Goal: Transaction & Acquisition: Purchase product/service

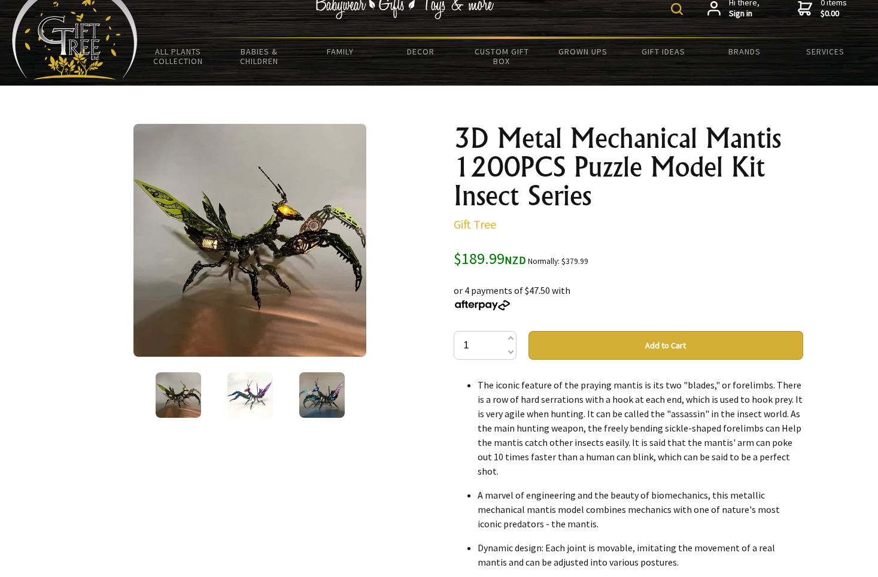
scroll to position [34, 0]
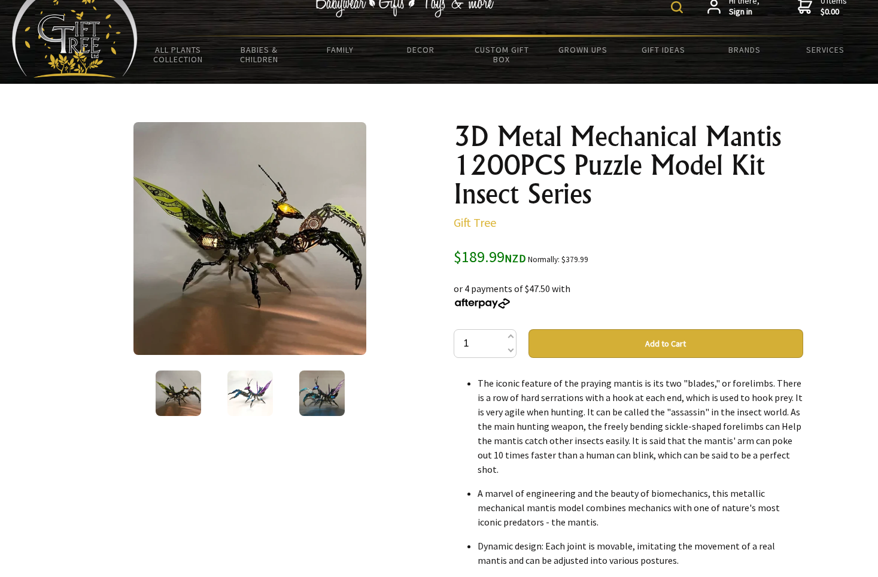
click at [251, 390] on img at bounding box center [249, 392] width 45 height 45
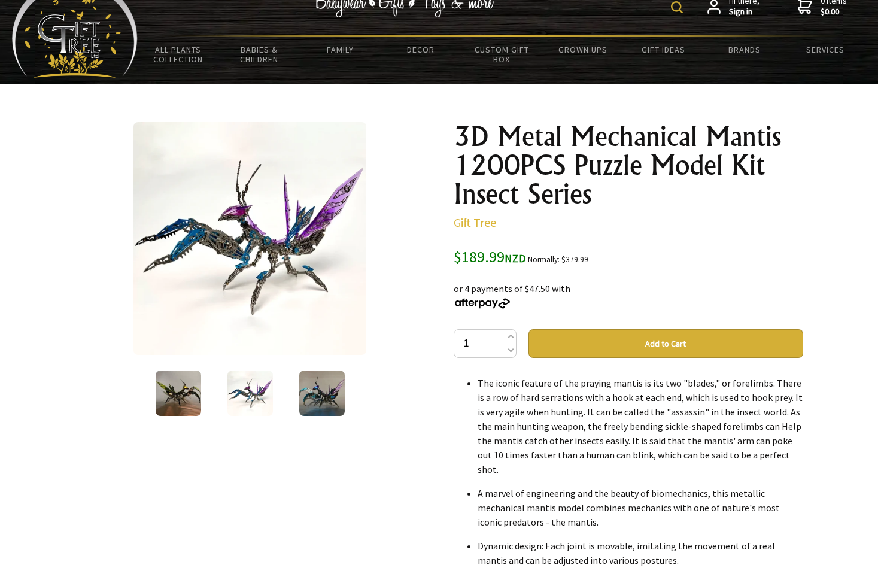
click at [332, 390] on img at bounding box center [321, 392] width 45 height 45
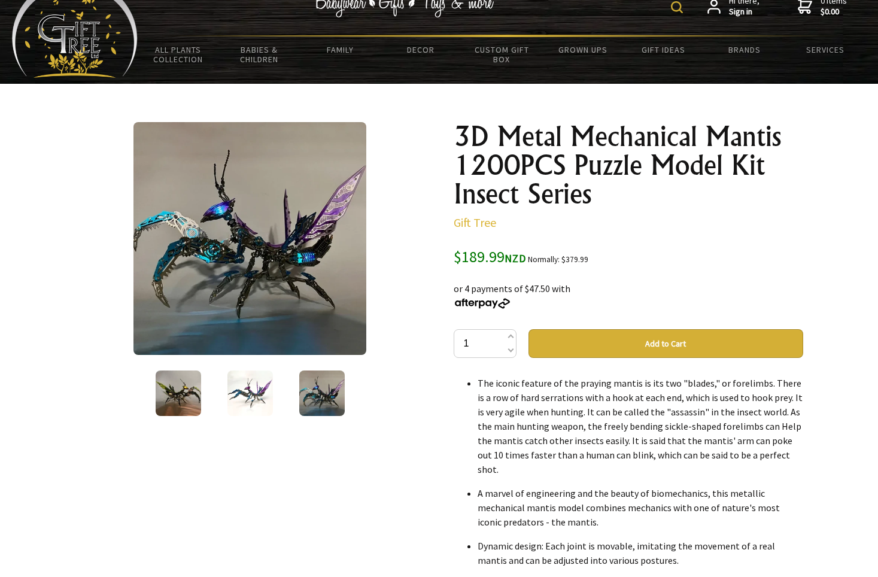
click at [170, 394] on img at bounding box center [178, 392] width 45 height 45
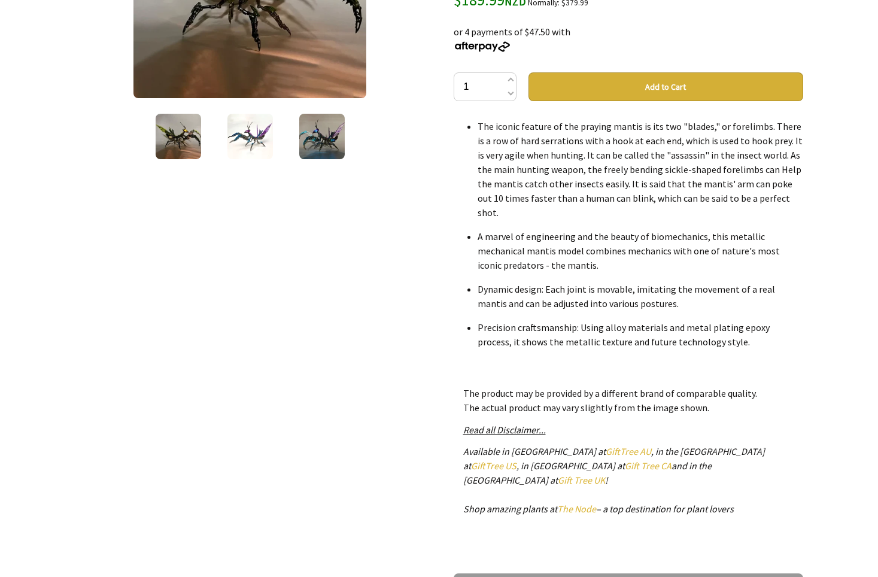
scroll to position [302, 0]
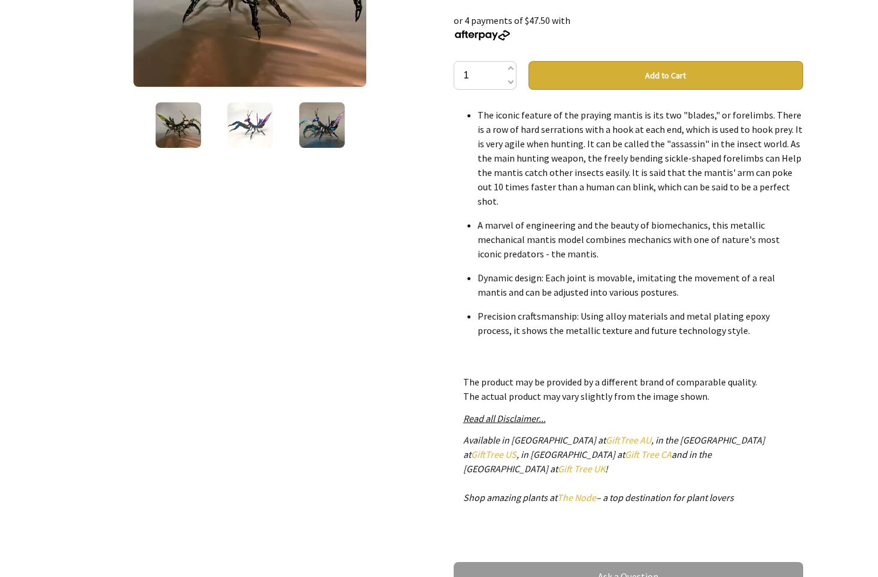
click at [605, 438] on link "GiftTree AU" at bounding box center [627, 440] width 45 height 12
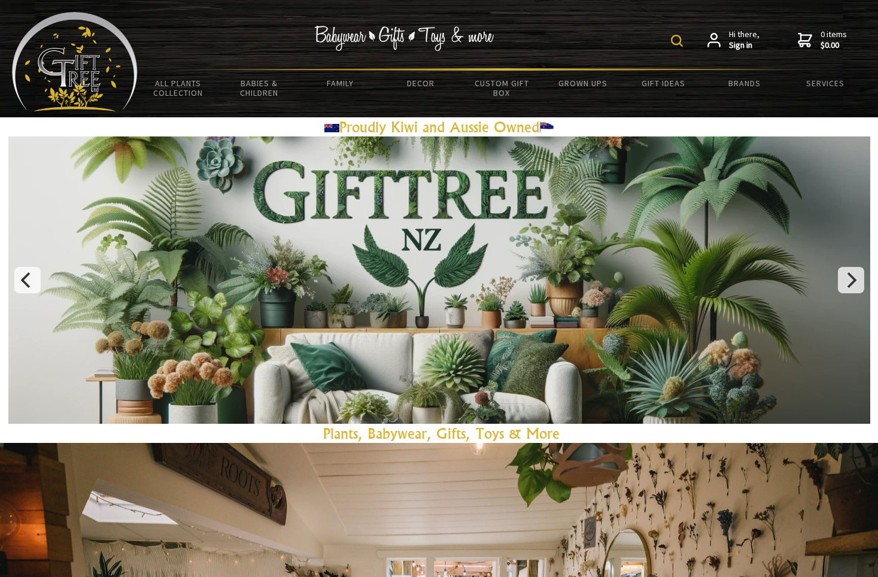
click at [683, 36] on img at bounding box center [677, 41] width 12 height 12
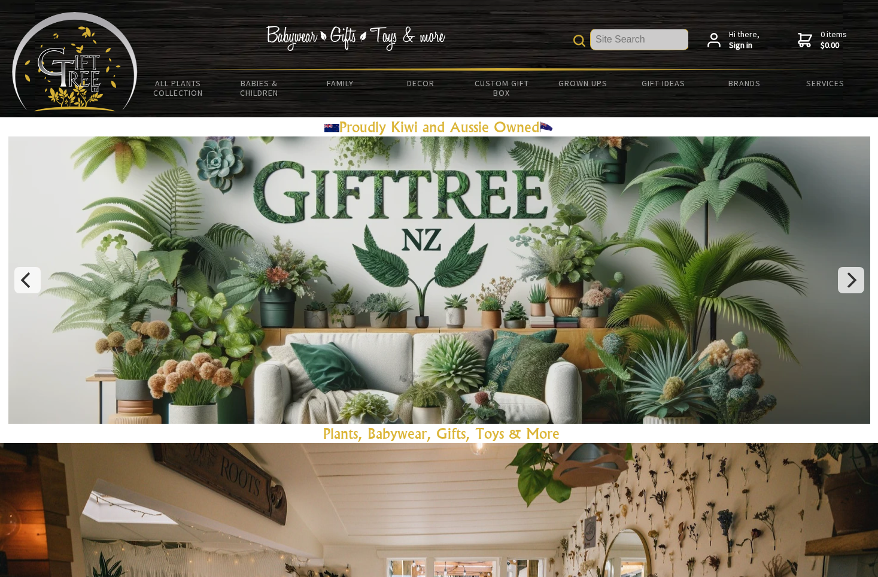
paste input "3D Metal Mechanical Mantis 1200PCS Puzzle Model Kit Insect Series"
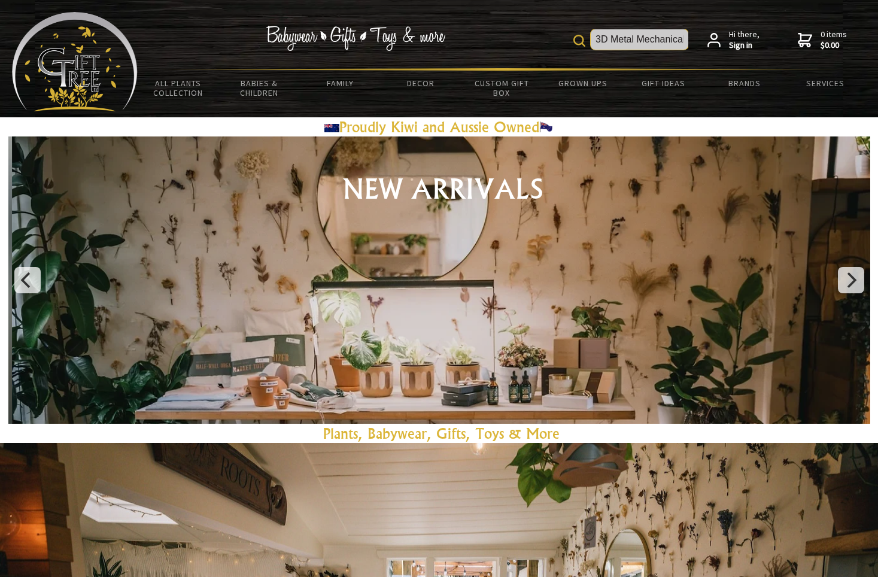
type input "3D Metal Mechanical Mantis 1200PCS Puzzle Model Kit Insect Series"
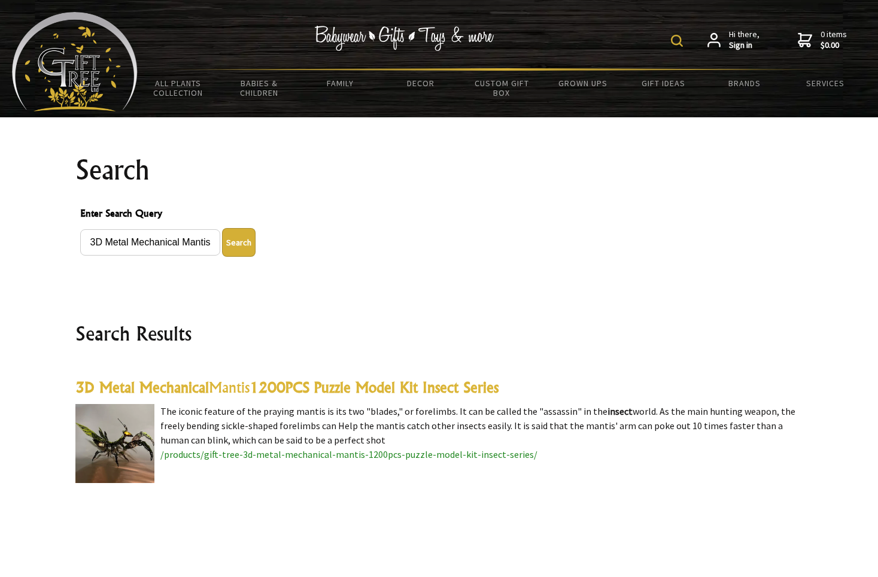
click at [403, 391] on highlight "1200PCS Puzzle Model Kit Insect Series" at bounding box center [373, 387] width 249 height 18
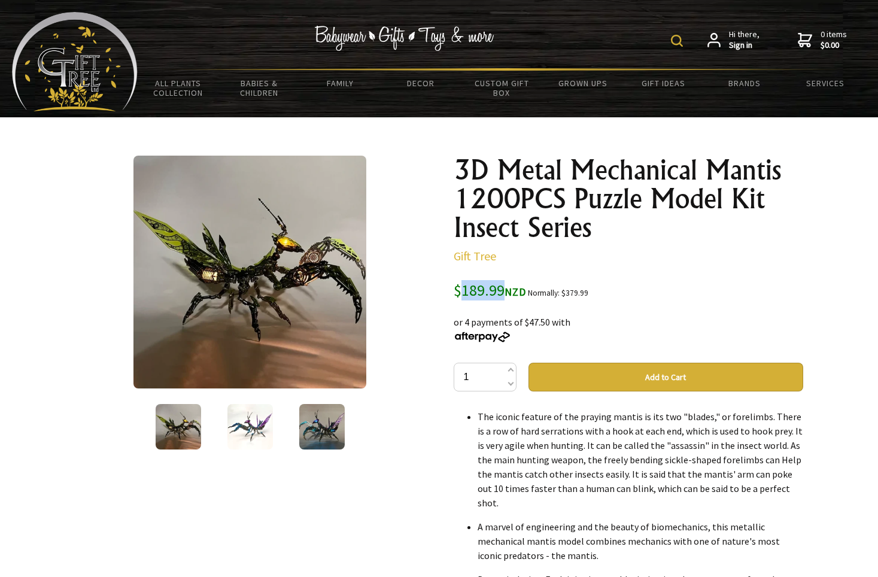
drag, startPoint x: 462, startPoint y: 287, endPoint x: 501, endPoint y: 290, distance: 39.0
click at [501, 290] on span "$189.99 NZD" at bounding box center [489, 290] width 72 height 20
copy span "189.99"
